Goal: Task Accomplishment & Management: Contribute content

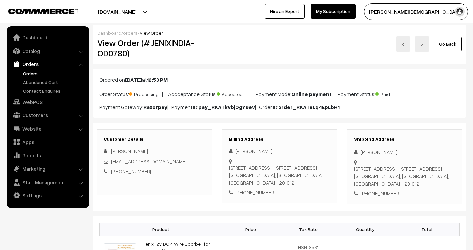
click at [129, 32] on link "orders" at bounding box center [130, 33] width 15 height 6
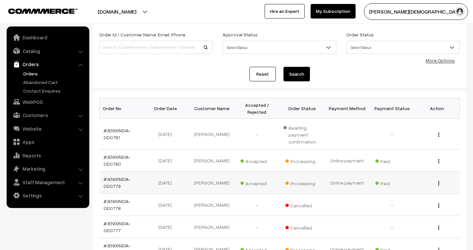
scroll to position [37, 0]
click at [117, 128] on link "#JENIXINDIA-OD0781" at bounding box center [117, 134] width 27 height 13
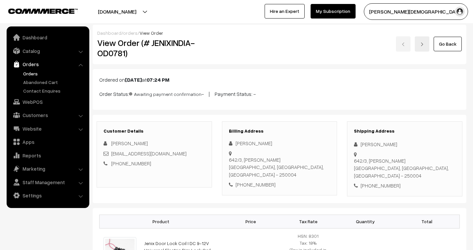
click at [129, 33] on link "orders" at bounding box center [130, 33] width 15 height 6
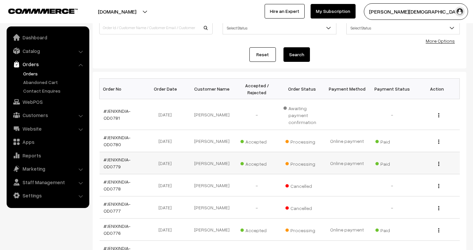
scroll to position [73, 0]
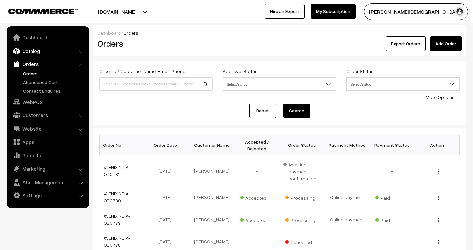
click at [35, 47] on link "Catalog" at bounding box center [47, 51] width 79 height 12
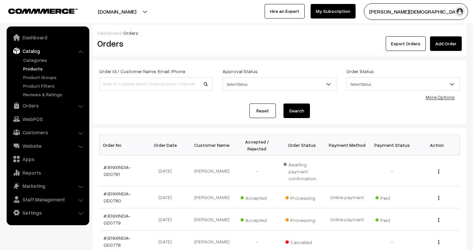
click at [34, 67] on link "Products" at bounding box center [53, 68] width 65 height 7
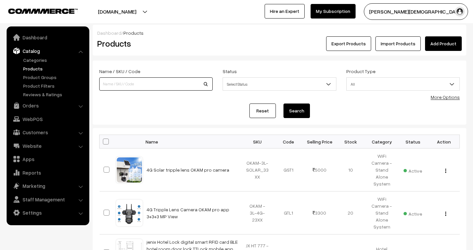
click at [158, 83] on input at bounding box center [155, 83] width 113 height 13
type input "stand"
click at [283, 104] on button "Search" at bounding box center [296, 111] width 26 height 15
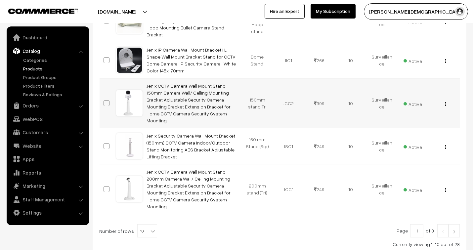
scroll to position [353, 0]
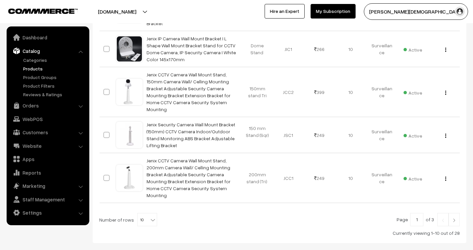
click at [149, 217] on b at bounding box center [152, 220] width 7 height 7
click at [143, 213] on span "10" at bounding box center [147, 219] width 19 height 13
select select "100"
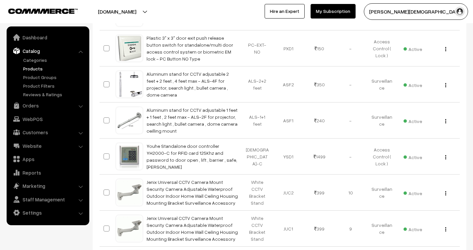
scroll to position [808, 0]
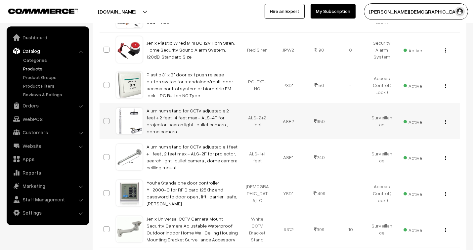
click at [444, 118] on div "View Edit Delete" at bounding box center [443, 121] width 23 height 7
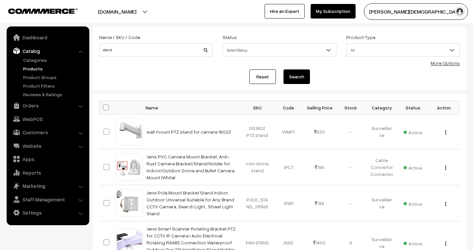
scroll to position [0, 0]
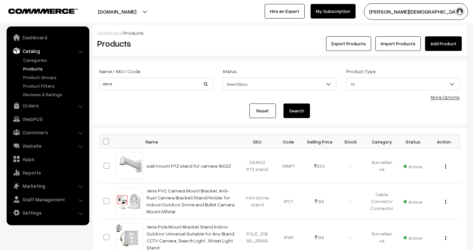
click at [445, 45] on link "Add Product" at bounding box center [443, 43] width 37 height 15
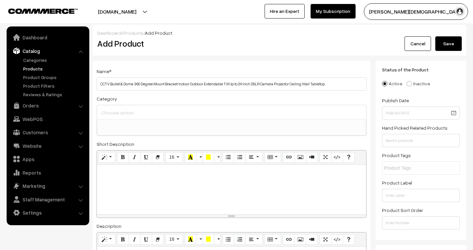
select select
type input "CCTV Bullet & Dome 360 Degree Mount Bracket Indoor Outdoor Extendable Tilt Up t…"
click at [133, 115] on input at bounding box center [232, 113] width 264 height 10
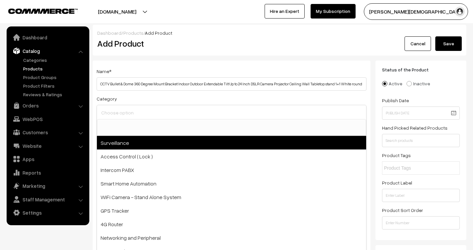
click at [138, 144] on span "Surveillance" at bounding box center [231, 143] width 269 height 14
select select "1"
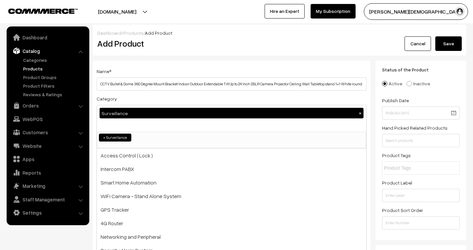
click at [262, 64] on div "Name * CCTV Bullet & Dome 360 Degree Mount Bracket Indoor Outdoor Extendable Ti…" at bounding box center [232, 209] width 278 height 296
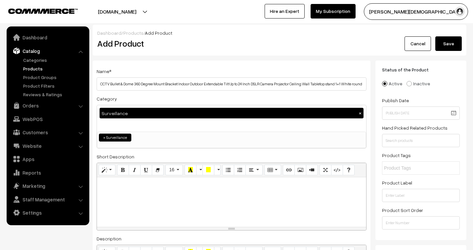
click at [146, 191] on div at bounding box center [231, 202] width 269 height 50
paste div
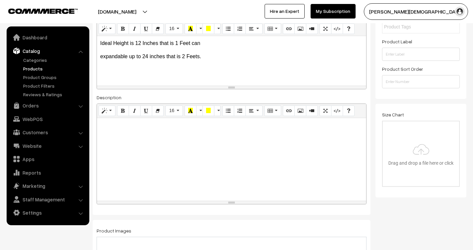
scroll to position [147, 0]
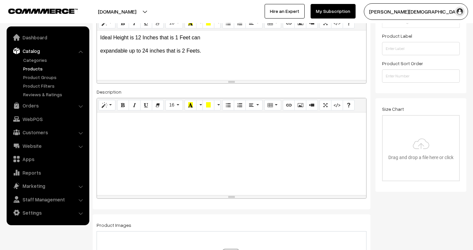
click at [160, 137] on div at bounding box center [231, 153] width 269 height 83
paste div
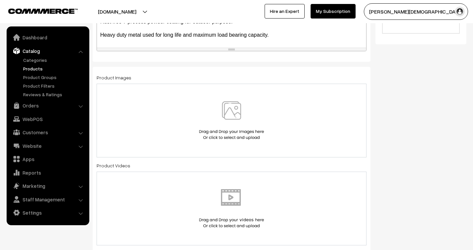
scroll to position [331, 0]
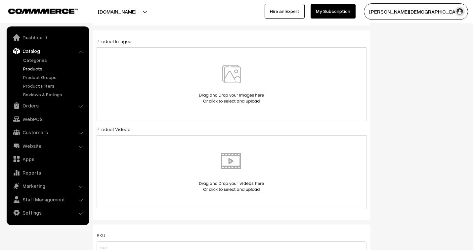
click at [235, 100] on img at bounding box center [231, 84] width 68 height 39
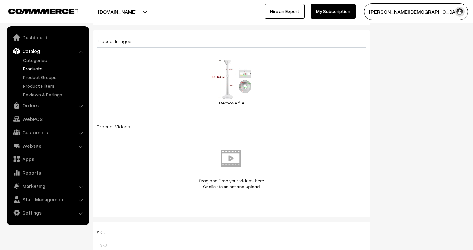
click at [263, 106] on div "14.1 KB 51K7gTO8wYL._SX466_[1].jpg Check Error Remove file" at bounding box center [232, 82] width 270 height 71
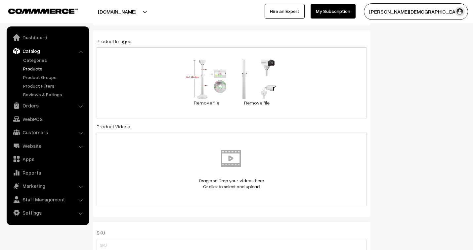
click at [305, 107] on div "14.1 KB 51K7gTO8wYL._SX466_[1].jpg Check Error Remove file 11.6 KB 41HaaTQ9pfL.…" at bounding box center [232, 82] width 270 height 71
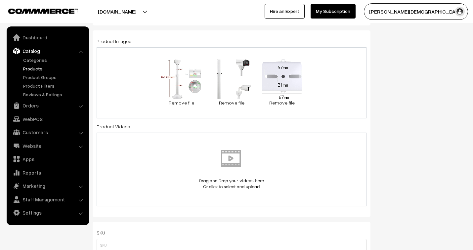
click at [318, 103] on div "14.1 KB 51K7gTO8wYL._SX466_[1].jpg Check Error Remove file 11.6 KB 41HaaTQ9pfL.…" at bounding box center [232, 82] width 270 height 71
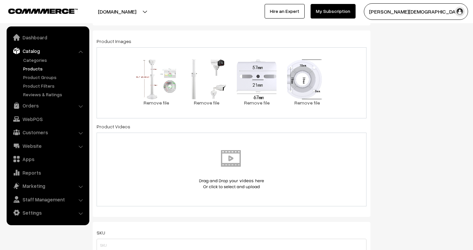
click at [341, 107] on div "14.1 KB 51K7gTO8wYL._SX466_[1].jpg Check Error Remove file 11.6 KB 41HaaTQ9pfL.…" at bounding box center [232, 82] width 270 height 71
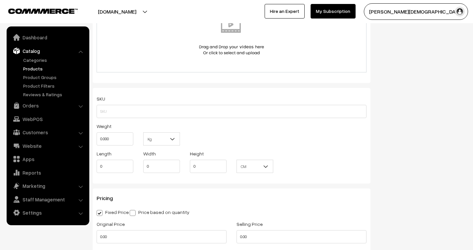
scroll to position [478, 0]
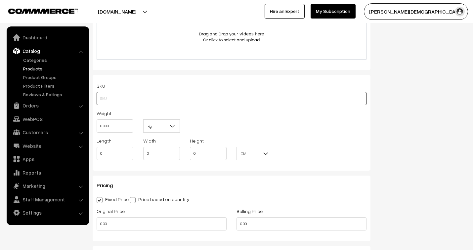
click at [208, 102] on input "text" at bounding box center [232, 98] width 270 height 13
type input "POWDER 1+1 BULLET"
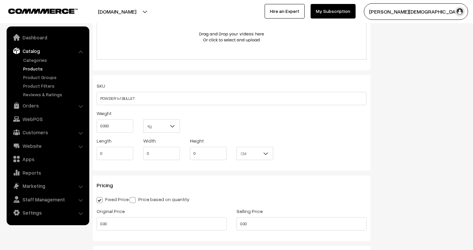
click at [323, 124] on div "Weight 0.000 Kg Kg" at bounding box center [232, 122] width 280 height 27
drag, startPoint x: 124, startPoint y: 128, endPoint x: 95, endPoint y: 122, distance: 29.3
click at [95, 122] on div "Weight 0.000" at bounding box center [115, 122] width 47 height 27
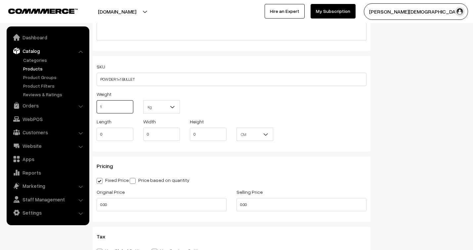
scroll to position [514, 0]
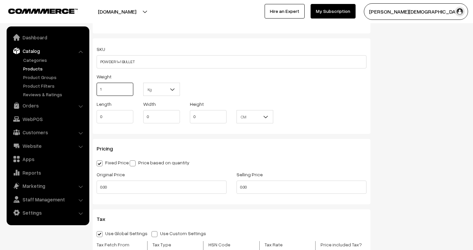
type input "1"
drag, startPoint x: 94, startPoint y: 114, endPoint x: 88, endPoint y: 113, distance: 6.0
click at [88, 113] on body "Thank you for showing interest. Our team will call you shortly. Close jenixindi…" at bounding box center [236, 116] width 473 height 1260
type input "350"
type input "4"
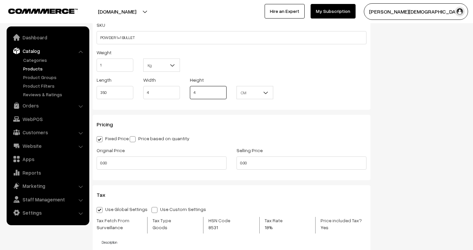
scroll to position [551, 0]
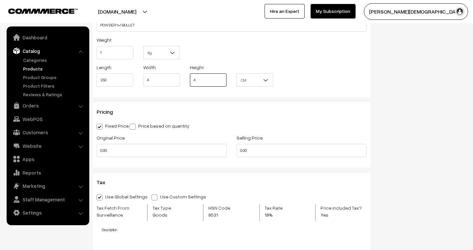
type input "4"
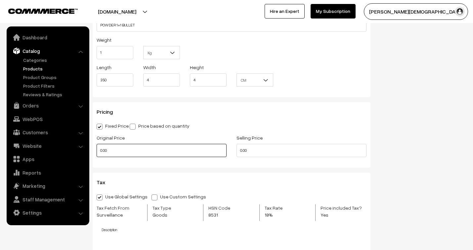
drag, startPoint x: 122, startPoint y: 149, endPoint x: 114, endPoint y: 150, distance: 7.3
click at [114, 150] on input "0.00" at bounding box center [162, 150] width 130 height 13
drag, startPoint x: 106, startPoint y: 154, endPoint x: 92, endPoint y: 150, distance: 14.4
click at [92, 150] on div "Original Price 0.00" at bounding box center [162, 147] width 140 height 27
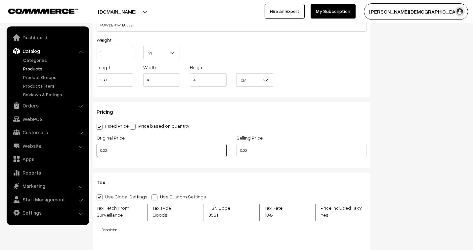
type input "0"
type input "999"
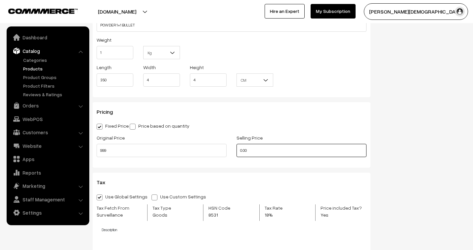
drag, startPoint x: 256, startPoint y: 152, endPoint x: 218, endPoint y: 150, distance: 38.1
click at [218, 150] on div "Original Price 999 Selling Price 0.00" at bounding box center [232, 147] width 280 height 27
type input "491"
click at [295, 180] on div "Tax Use Global Settings Use Custom Settings Skip Adding Tax Tax Fetch From Surv…" at bounding box center [232, 212] width 278 height 79
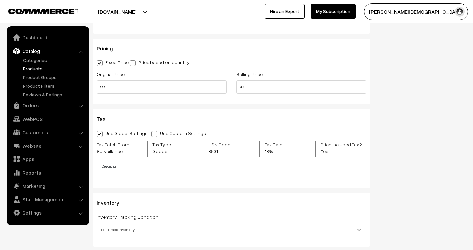
scroll to position [624, 0]
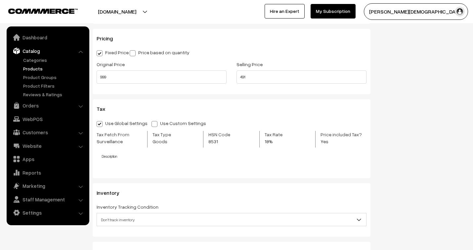
click at [151, 126] on span at bounding box center [154, 124] width 6 height 6
click at [151, 125] on input "Use Custom Settings" at bounding box center [153, 123] width 4 height 4
radio input "true"
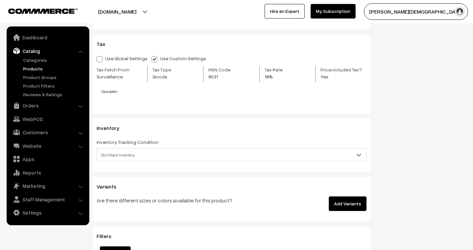
scroll to position [698, 0]
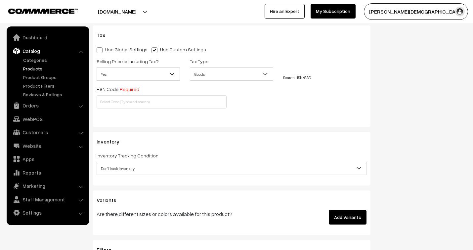
click at [133, 77] on span "Yes" at bounding box center [138, 74] width 83 height 12
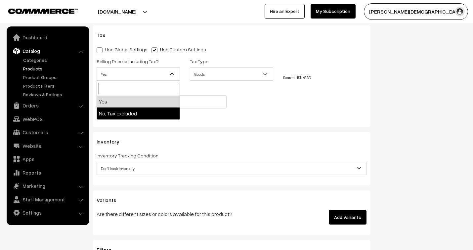
select select "2"
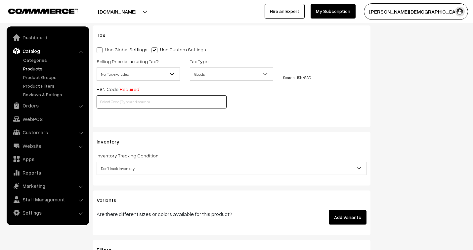
click at [133, 105] on input "text" at bounding box center [162, 101] width 130 height 13
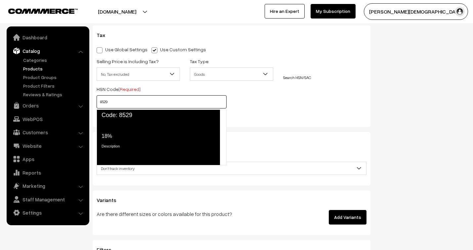
scroll to position [1, 0]
click at [135, 122] on div "Tax Rate 18%" at bounding box center [158, 131] width 113 height 18
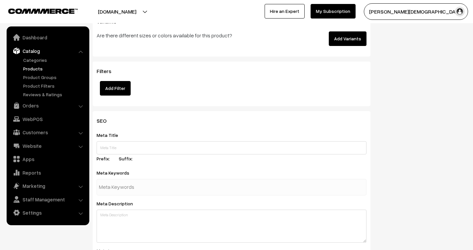
scroll to position [0, 0]
paste input "CCTV Bullet & Dome 360 Degree Mount Bracket Indoor Outdoor Extendable Tilt Up t…"
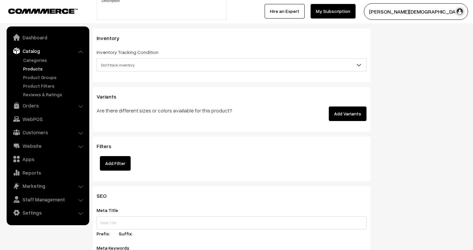
scroll to position [945, 0]
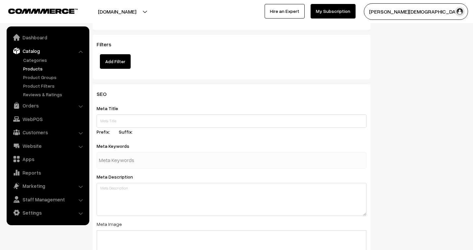
type input "8529CCTV Bullet & Dome 360 Degree Mount Bracket Indoor Outdoor Extendable Tilt …"
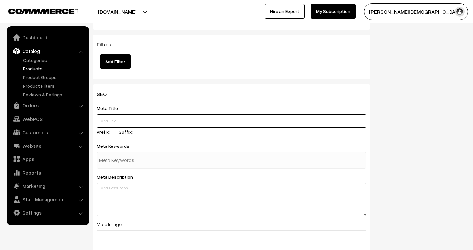
click at [135, 120] on input "text" at bounding box center [232, 120] width 270 height 13
paste input "CCTV Bullet & Dome 360 Degree Mount Bracket Indoor Outdoor Extendable Tilt Up t…"
click at [179, 121] on input "CCTV Bullet & Dome 360 Degree Mount Bracket Indoor Outdoor Extendable Tilt Up t…" at bounding box center [232, 120] width 270 height 13
drag, startPoint x: 133, startPoint y: 123, endPoint x: 120, endPoint y: 123, distance: 13.2
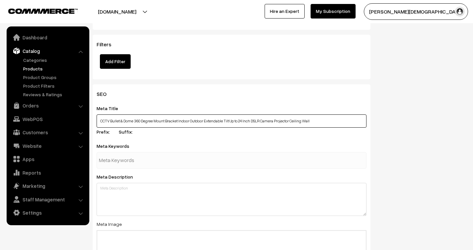
click at [120, 123] on input "CCTV Bullet & Dome 360 Degree Mount Bracket Indoor Outdoor Extendable Tilt Up t…" at bounding box center [232, 120] width 270 height 13
type input "CCTV Bullet stand 360 Degree Mount Bracket Indoor Outdoor Extendable Tilt Up to…"
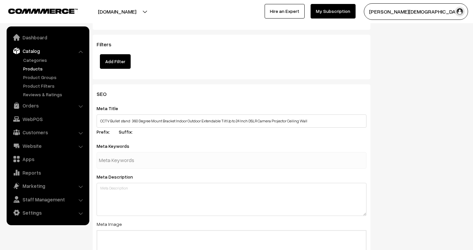
click at [130, 162] on input "text" at bounding box center [133, 160] width 69 height 13
type input "ceilling mount stand"
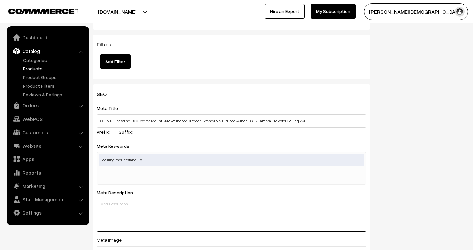
click at [150, 195] on div "Meta Description" at bounding box center [232, 210] width 270 height 43
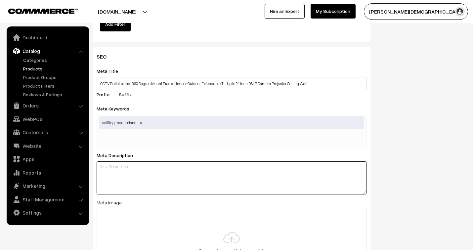
scroll to position [1019, 0]
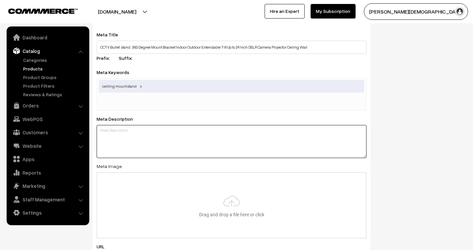
click at [155, 140] on textarea at bounding box center [232, 141] width 270 height 33
paste textarea "Easy to use, loading and unloading is very convenient Using this projector moun…"
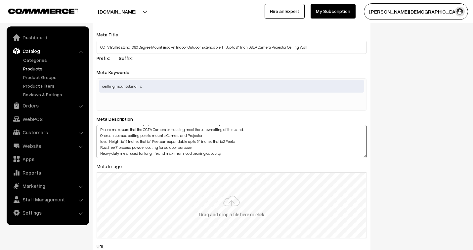
scroll to position [19, 0]
type textarea "Easy to use, loading and unloading is very convenient Using this projector moun…"
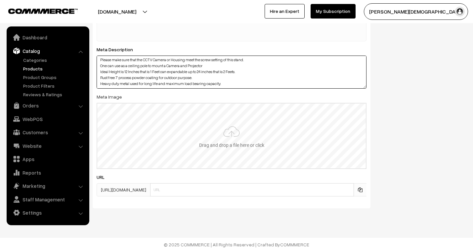
scroll to position [1091, 0]
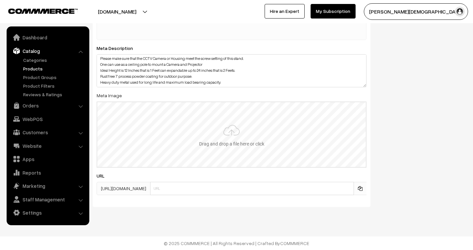
click at [235, 141] on input "file" at bounding box center [231, 134] width 269 height 65
type input "C:\fakepath\51K7gTO8wYL._SX466_[3].jpg"
